Goal: Navigation & Orientation: Go to known website

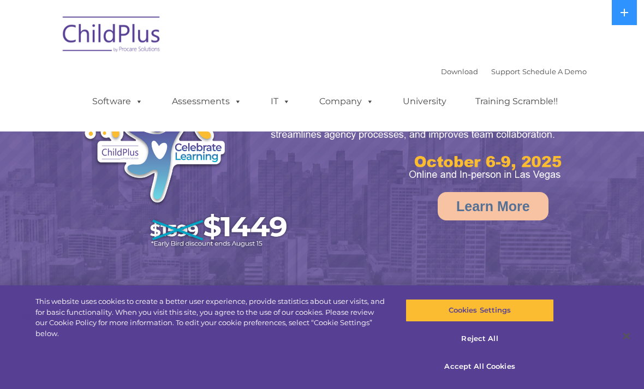
select select "MEDIUM"
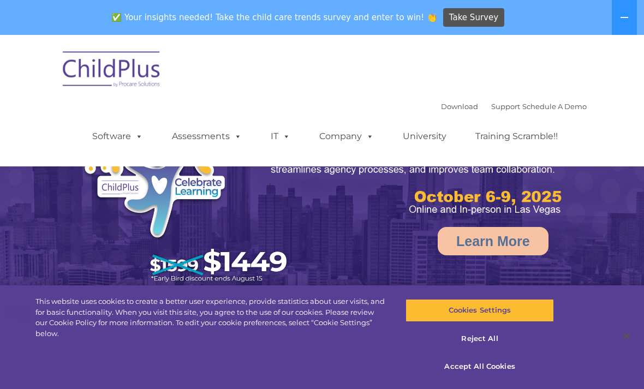
select select "MEDIUM"
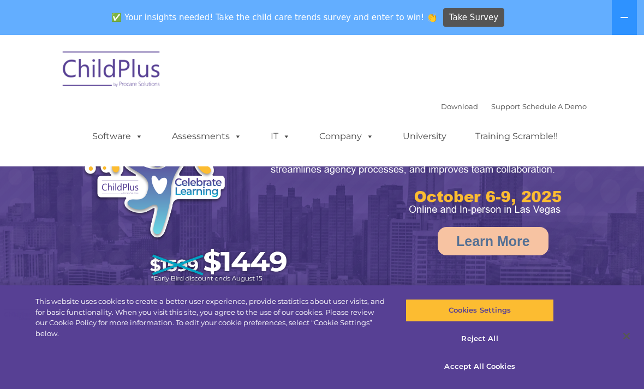
select select "MEDIUM"
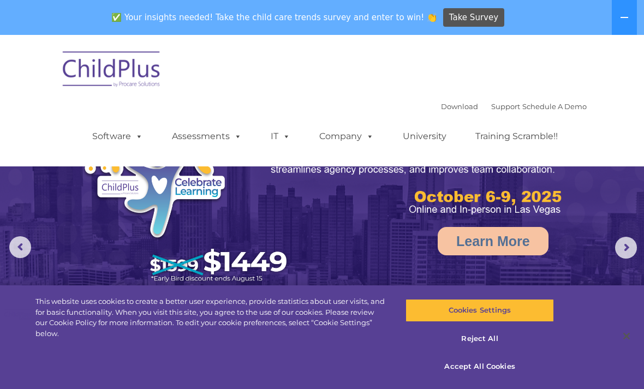
click at [624, 14] on icon at bounding box center [624, 17] width 9 height 9
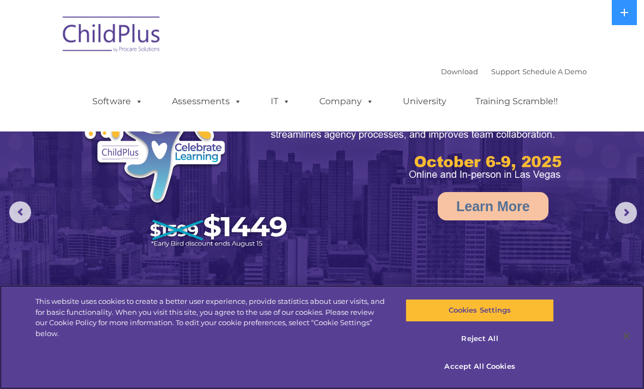
click at [508, 341] on button "Reject All" at bounding box center [479, 338] width 148 height 23
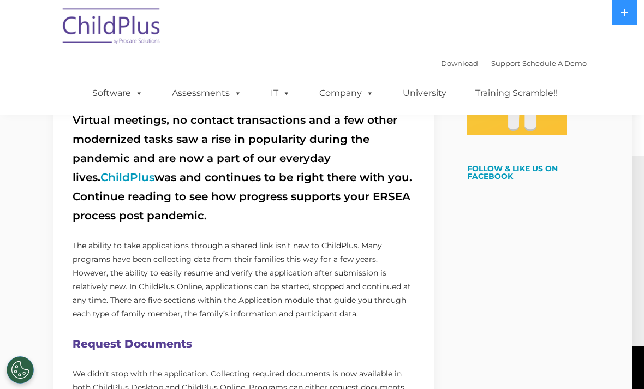
scroll to position [295, 12]
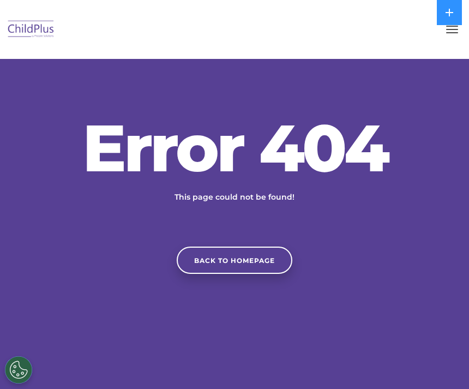
click at [236, 270] on link "Back to homepage" at bounding box center [235, 260] width 116 height 27
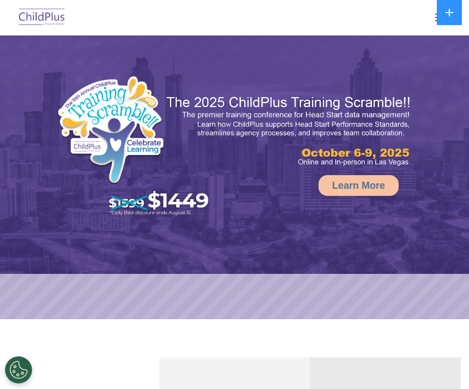
select select "MEDIUM"
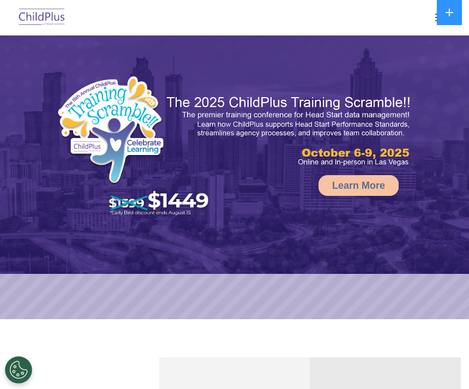
select select "MEDIUM"
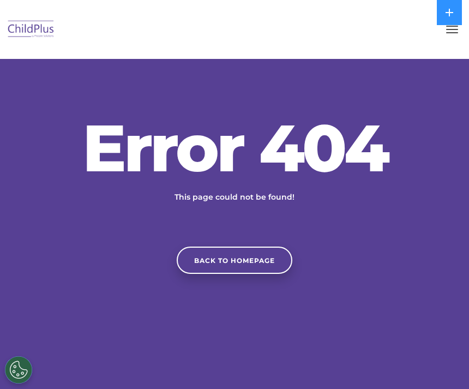
click at [455, 38] on button "button" at bounding box center [452, 29] width 23 height 17
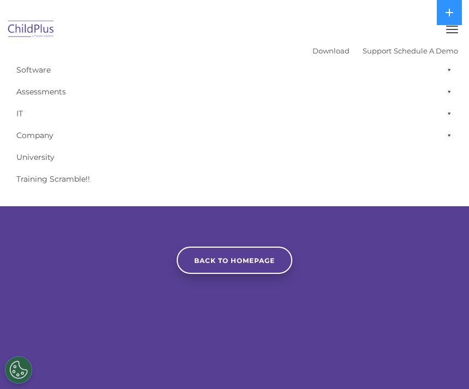
click at [450, 34] on button "button" at bounding box center [452, 29] width 23 height 17
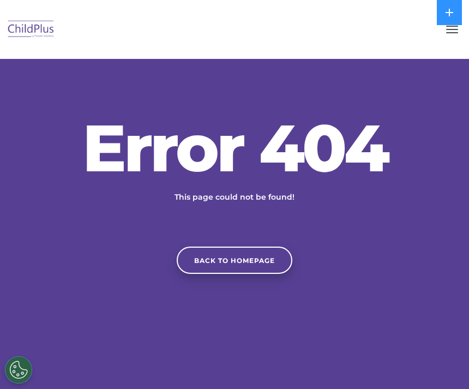
click at [250, 274] on link "Back to homepage" at bounding box center [235, 260] width 116 height 27
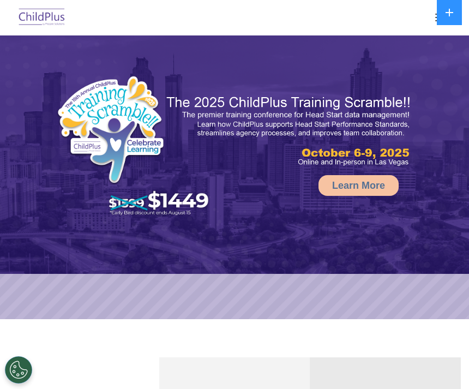
select select "MEDIUM"
